Goal: Find specific page/section: Find specific page/section

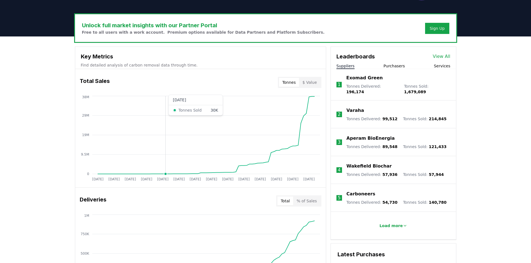
scroll to position [158, 0]
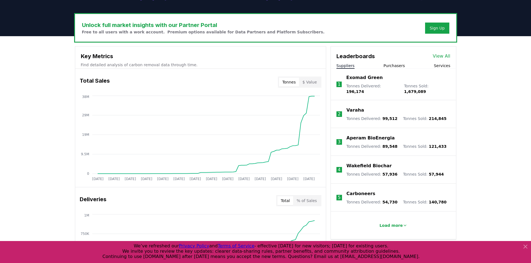
click at [389, 67] on button "Purchasers" at bounding box center [393, 66] width 21 height 6
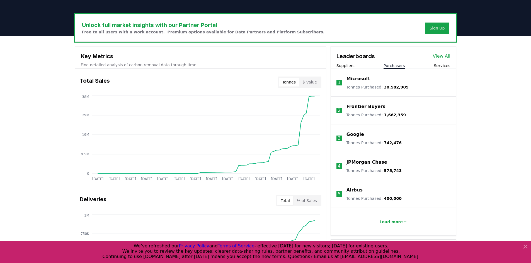
click at [443, 57] on link "View All" at bounding box center [442, 56] width 18 height 7
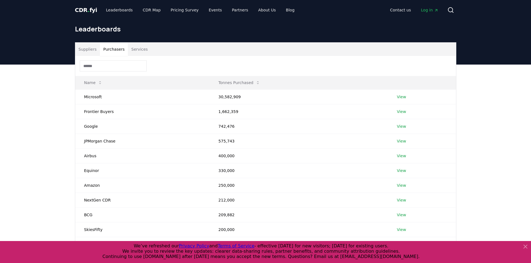
click at [110, 48] on button "Purchasers" at bounding box center [114, 49] width 28 height 13
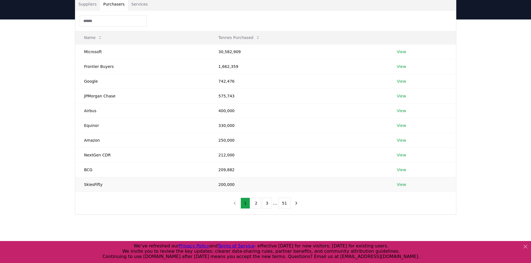
scroll to position [45, 0]
click at [295, 204] on icon "next page" at bounding box center [296, 203] width 5 height 5
